Goal: Transaction & Acquisition: Purchase product/service

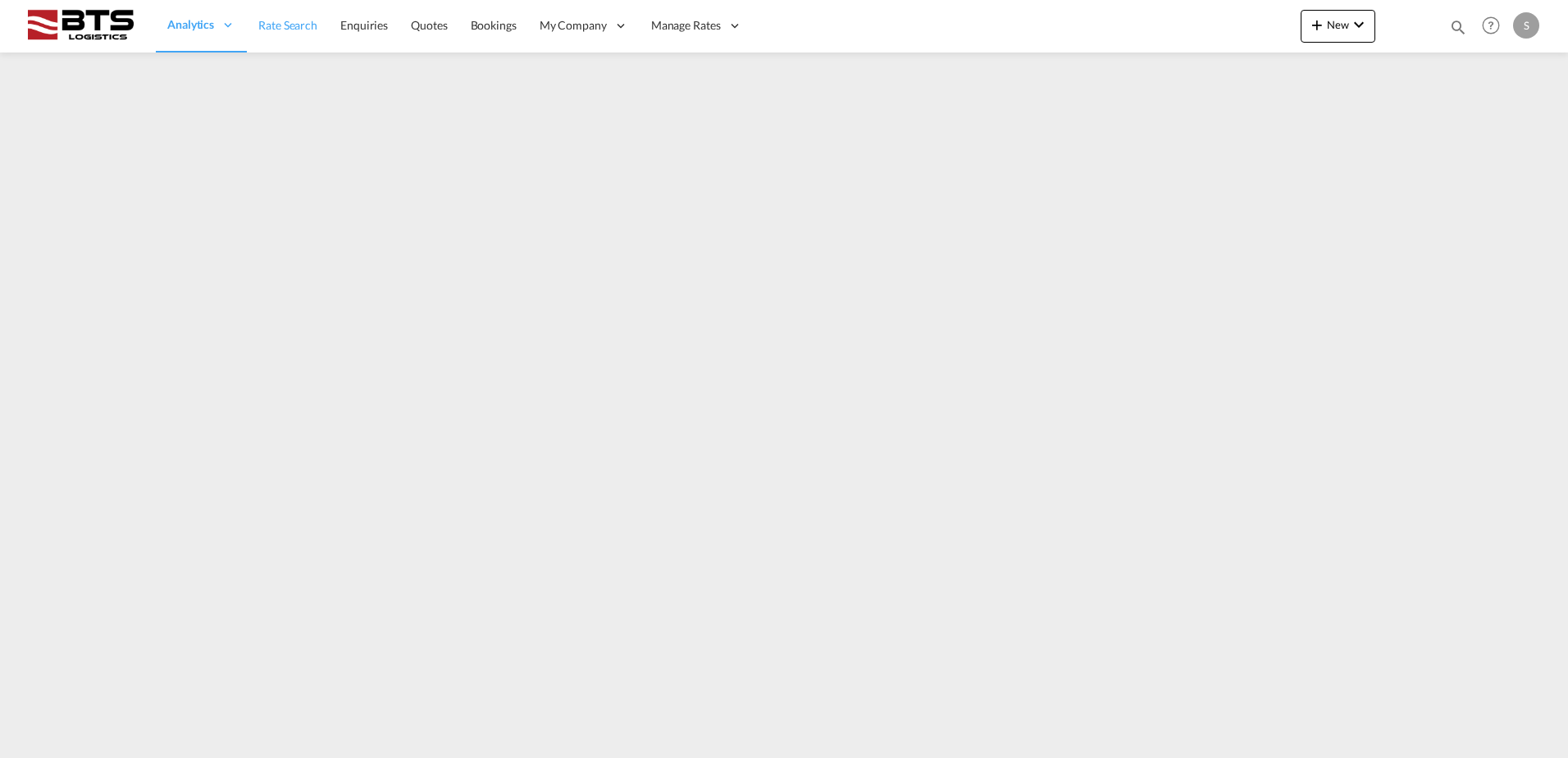
click at [305, 26] on span "Rate Search" at bounding box center [288, 25] width 59 height 14
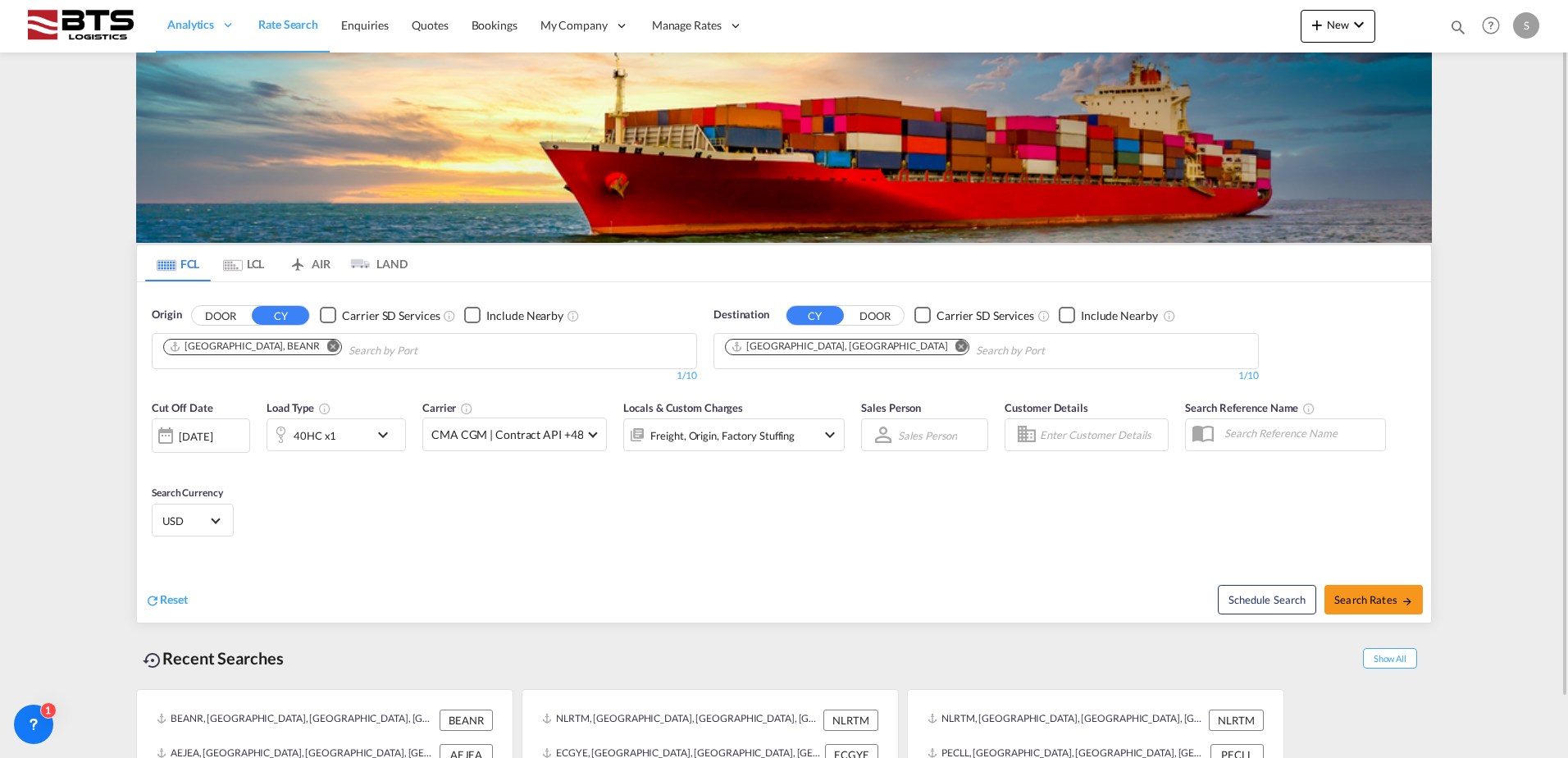
click at [328, 349] on md-icon "Remove" at bounding box center [334, 345] width 12 height 12
click at [253, 347] on input "Chips input." at bounding box center [241, 352] width 156 height 27
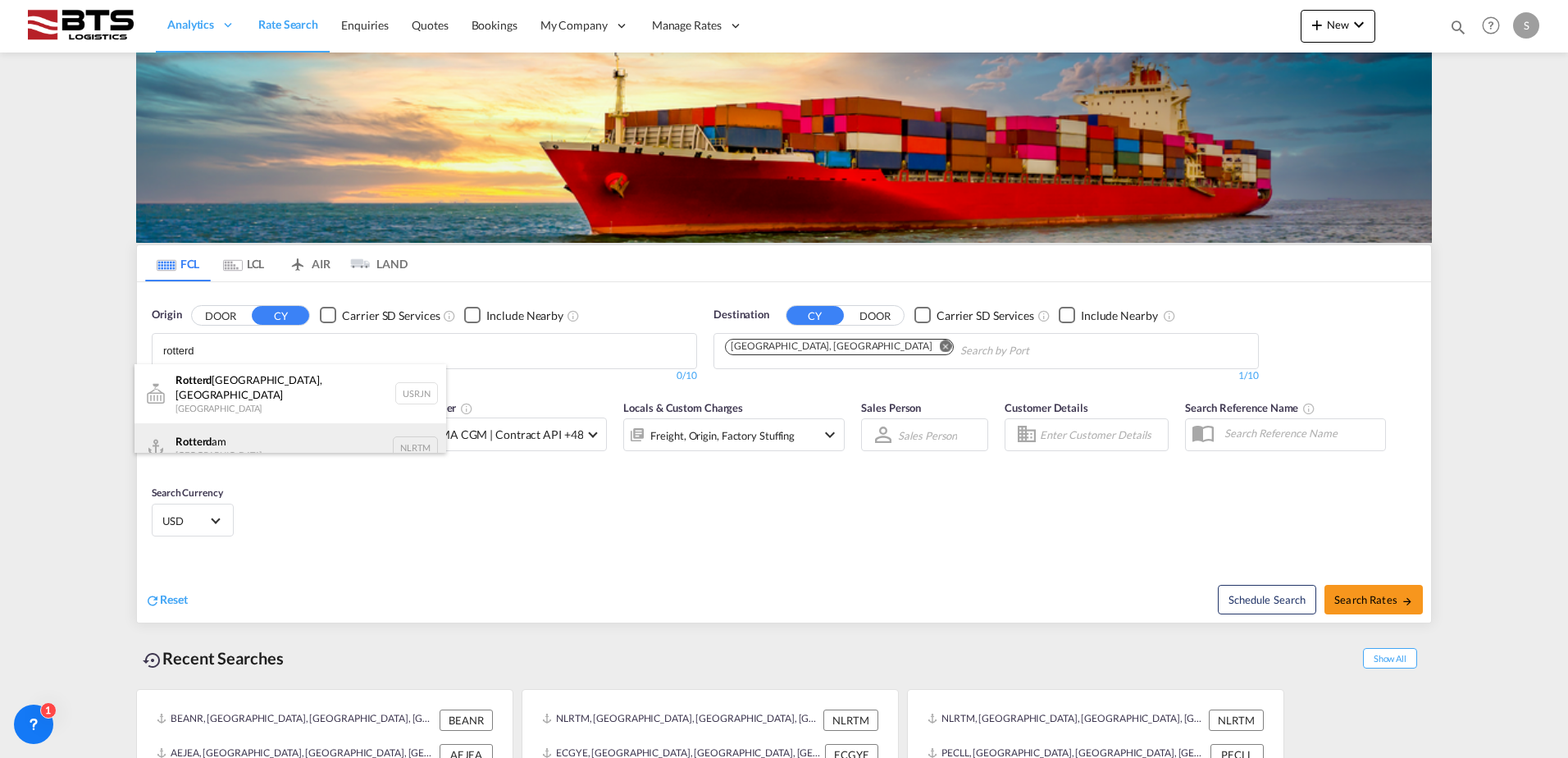
type input "rotterd"
click at [238, 425] on div "Rotterd am [GEOGRAPHIC_DATA] NLRTM" at bounding box center [290, 448] width 312 height 50
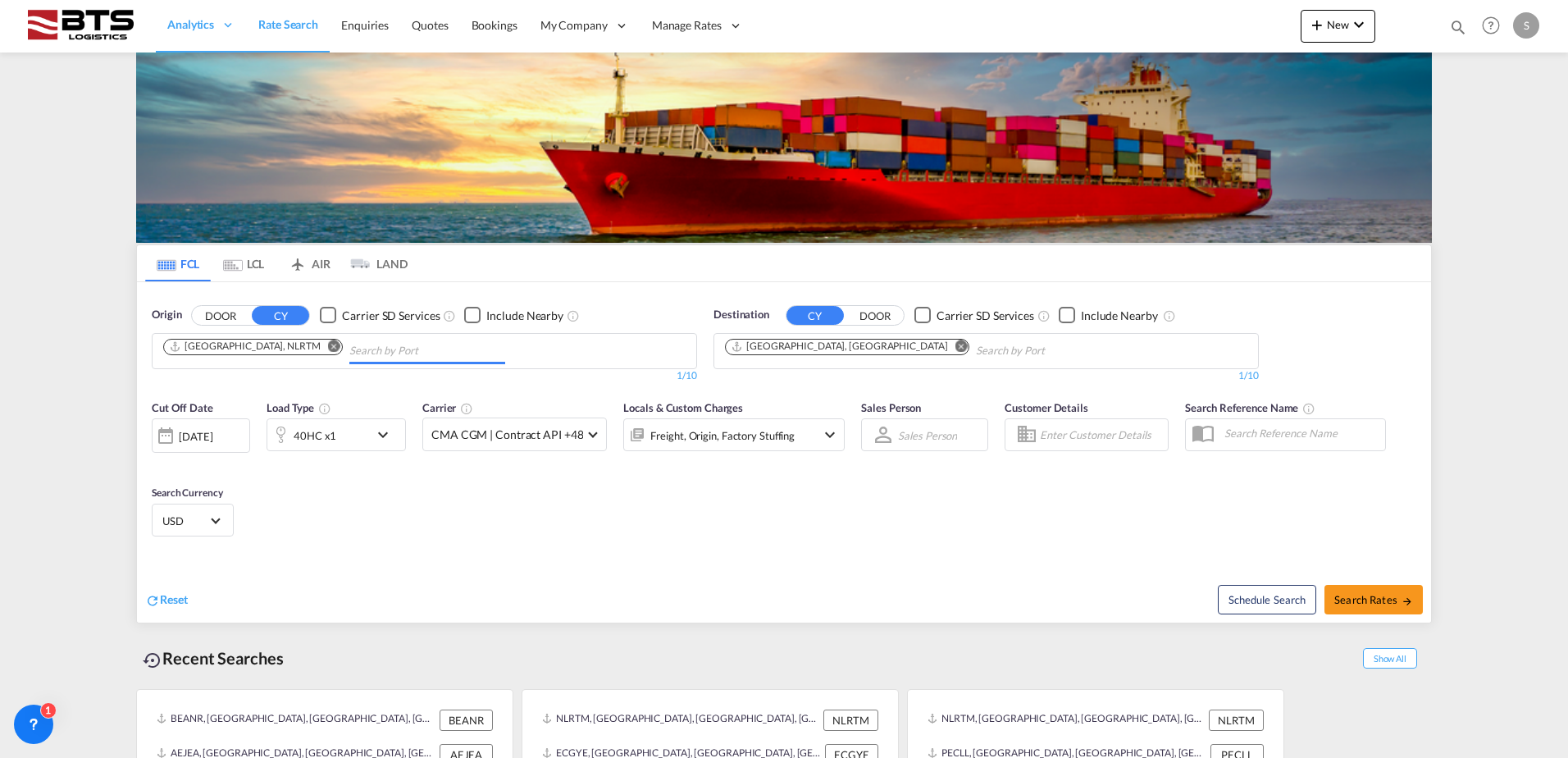
click at [955, 350] on md-icon "Remove" at bounding box center [962, 345] width 12 height 12
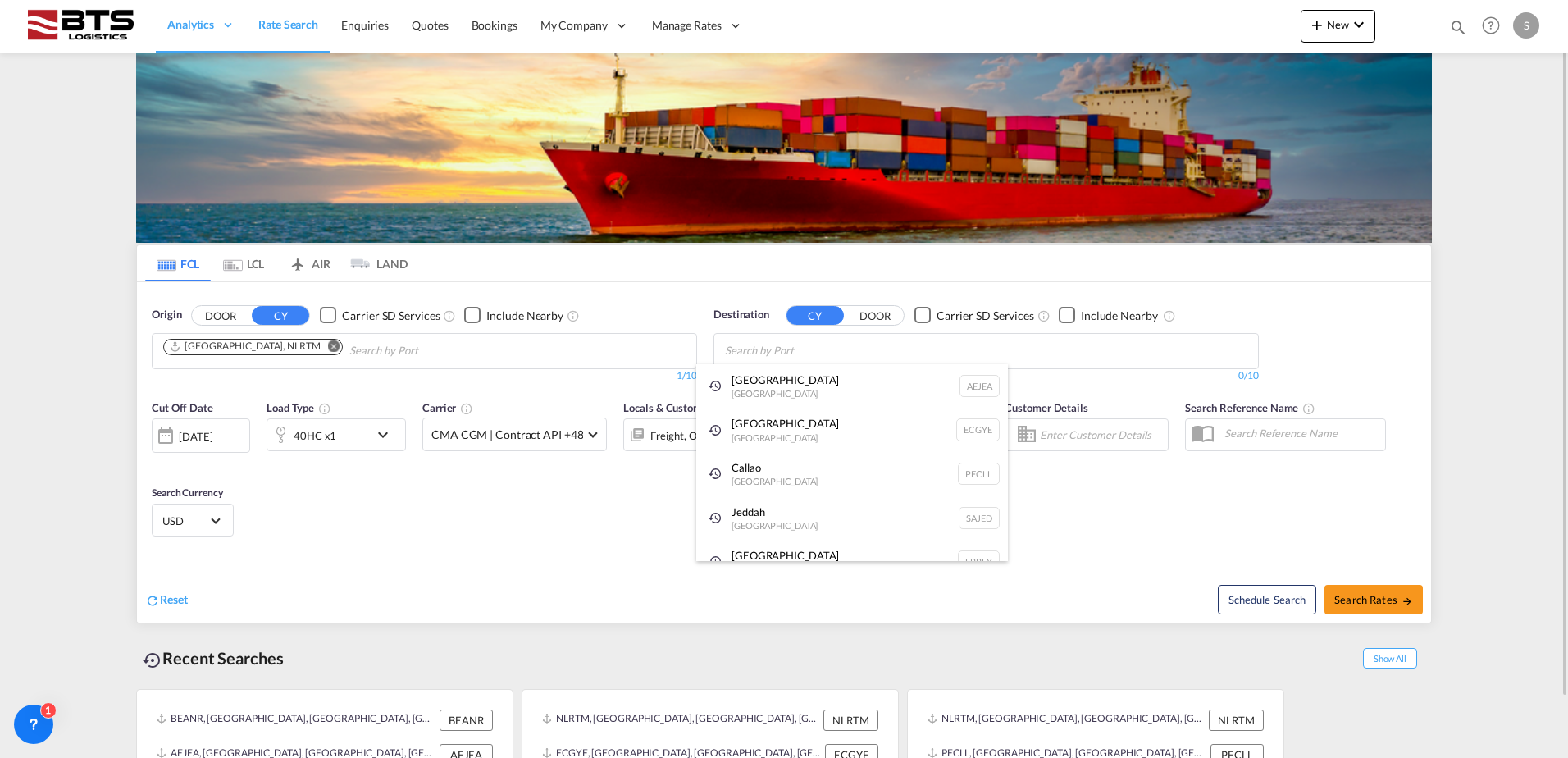
paste input "[GEOGRAPHIC_DATA]"
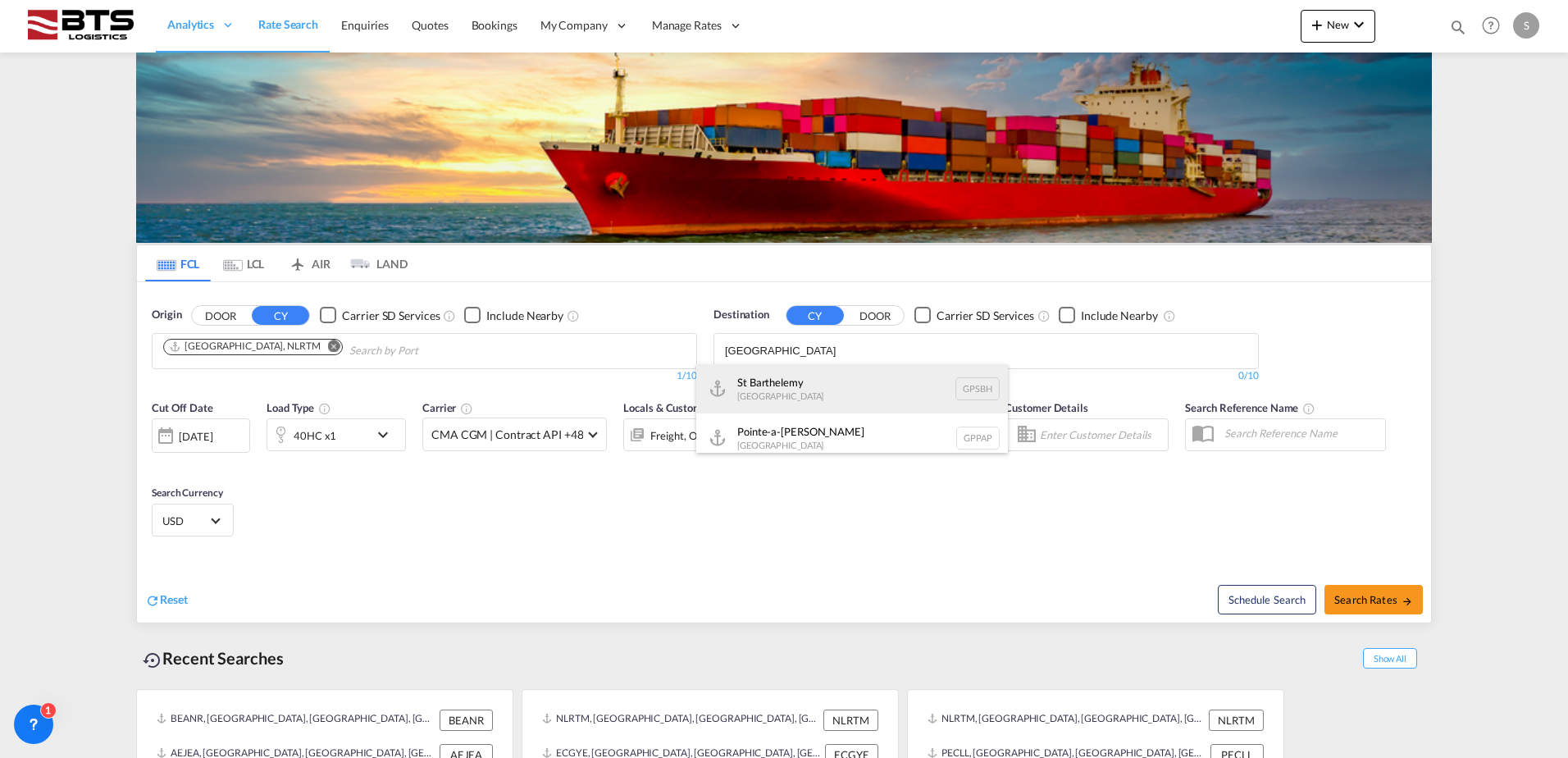
type input "[GEOGRAPHIC_DATA]"
click at [838, 377] on div "St Barthelemy [GEOGRAPHIC_DATA] [GEOGRAPHIC_DATA]" at bounding box center [852, 389] width 312 height 50
